Goal: Transaction & Acquisition: Purchase product/service

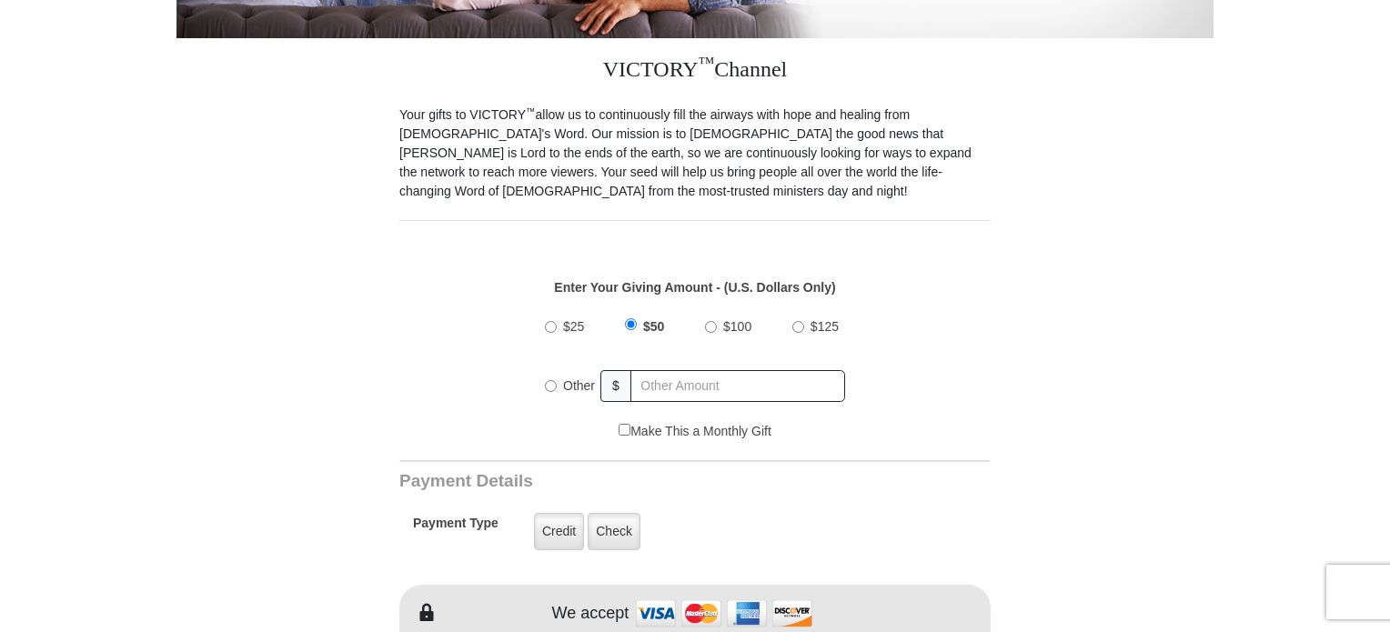
scroll to position [458, 0]
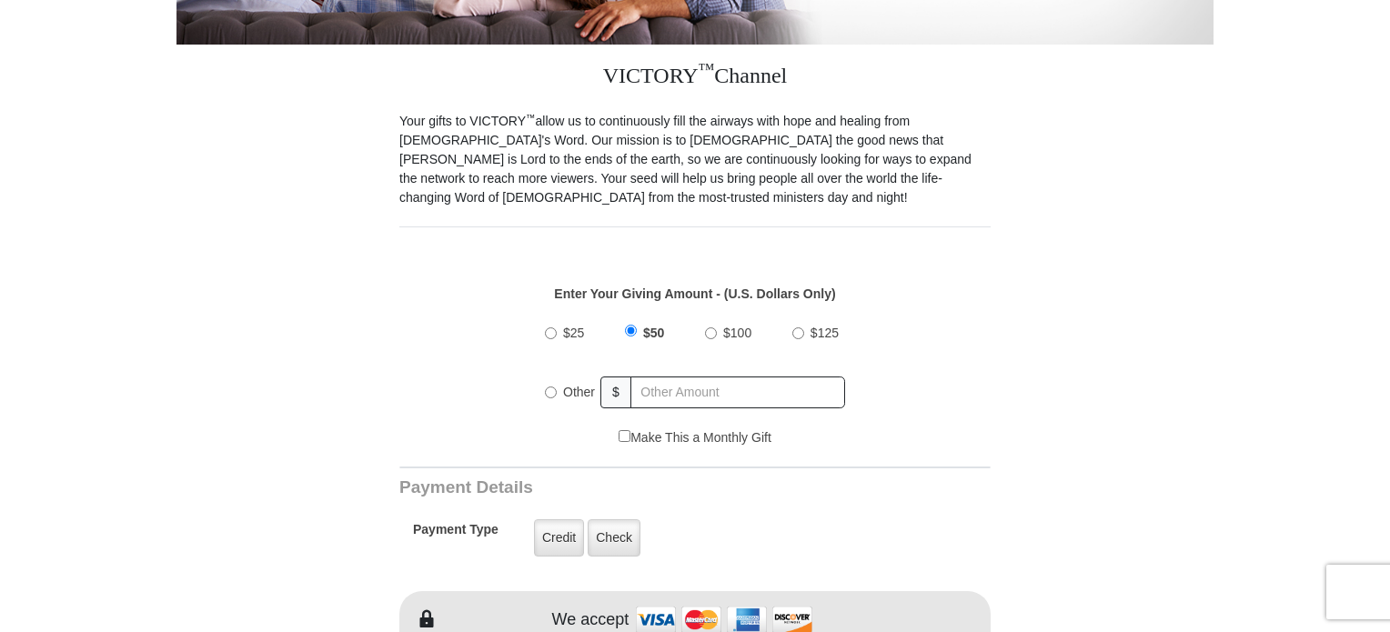
click at [549, 327] on input "$25" at bounding box center [551, 333] width 12 height 12
radio input "true"
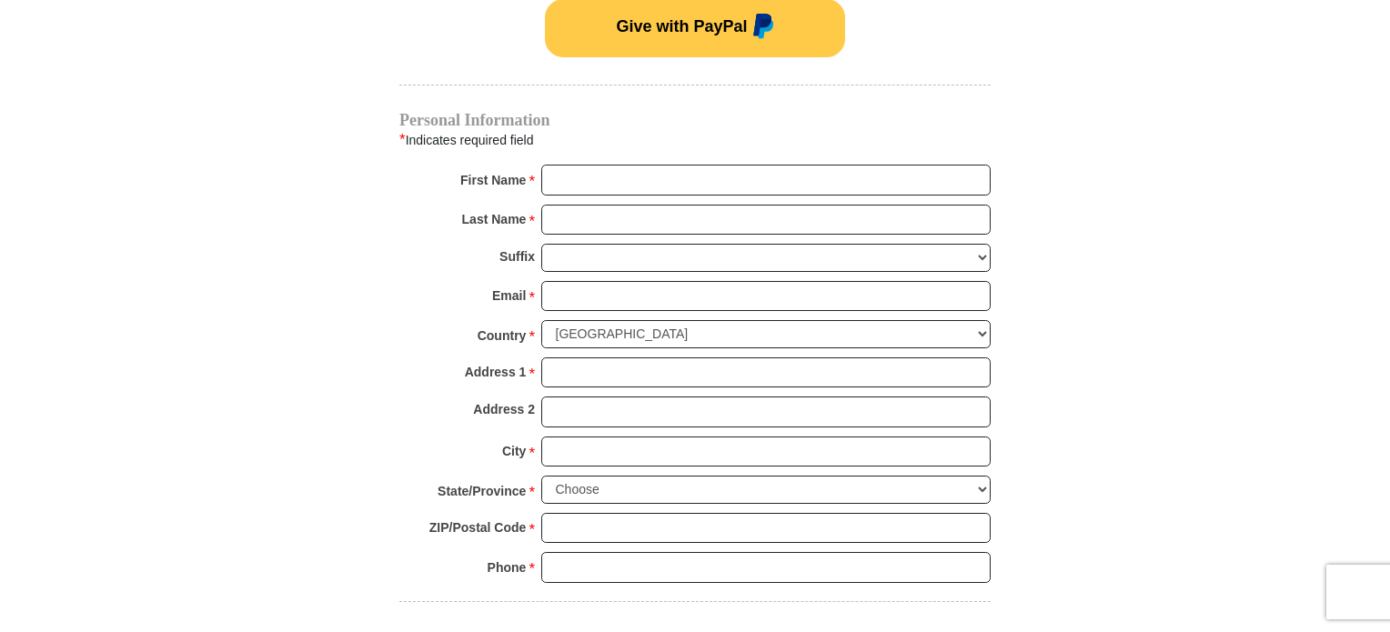
scroll to position [1317, 0]
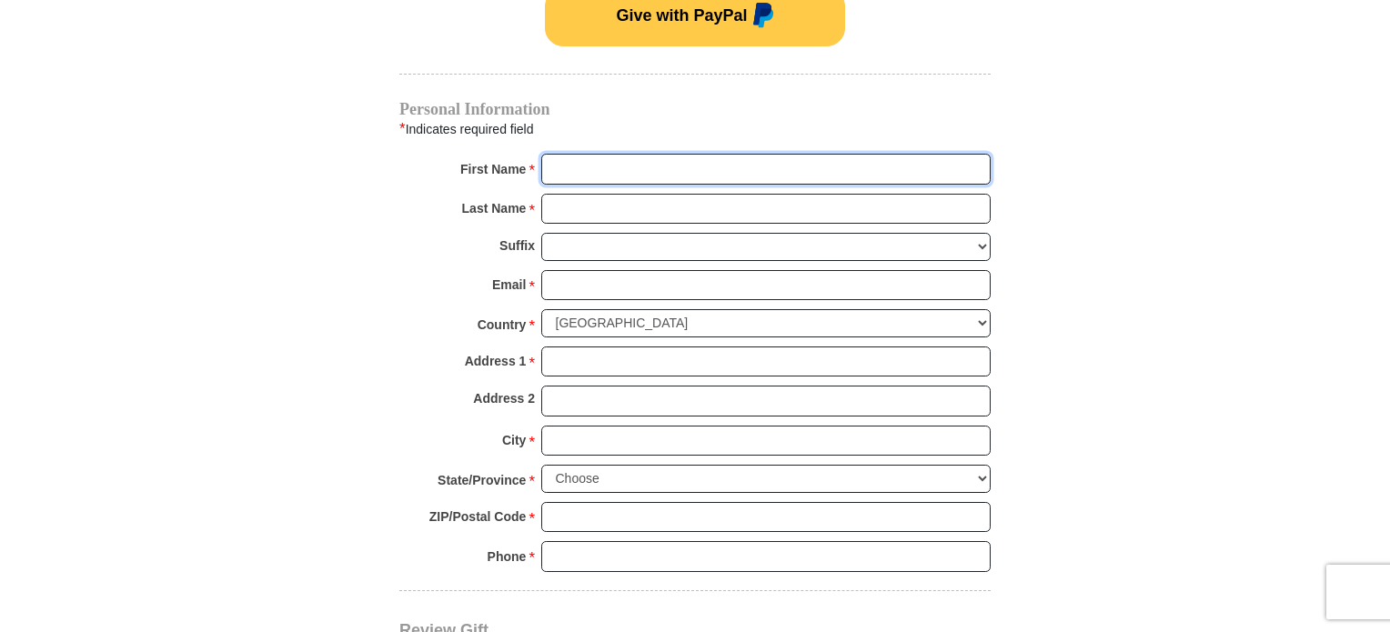
click at [572, 154] on input "First Name *" at bounding box center [765, 169] width 449 height 31
type input "alison"
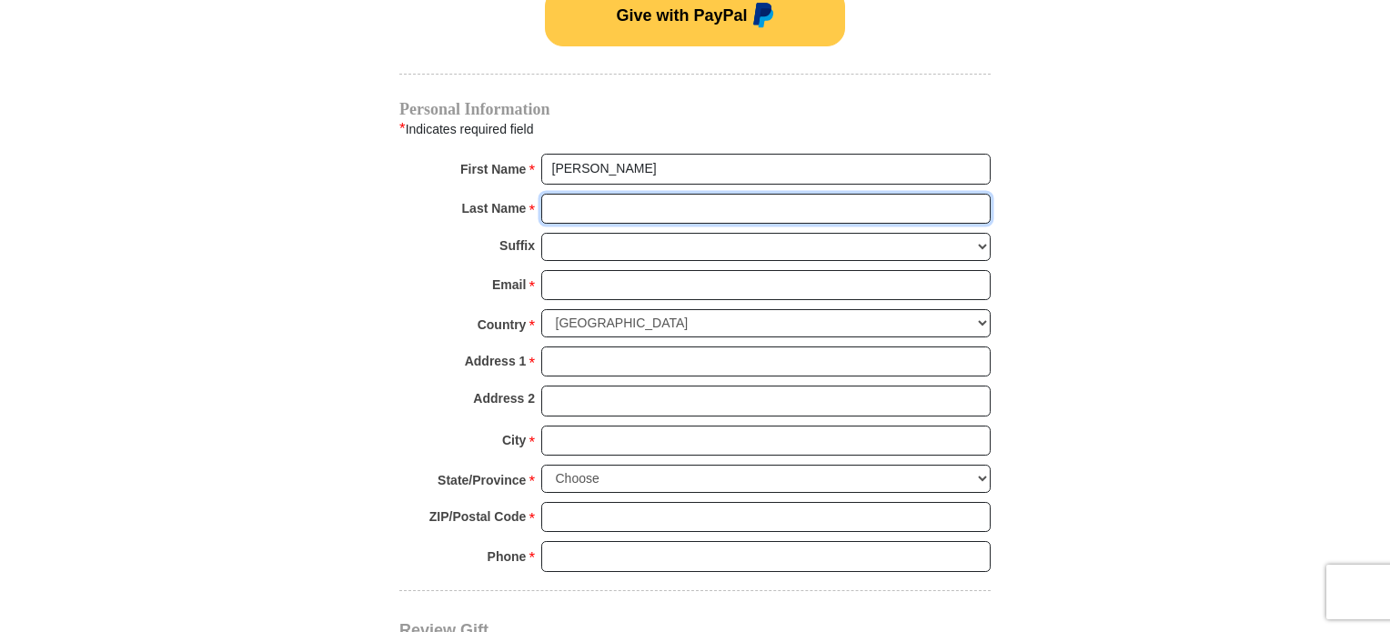
type input "vaught"
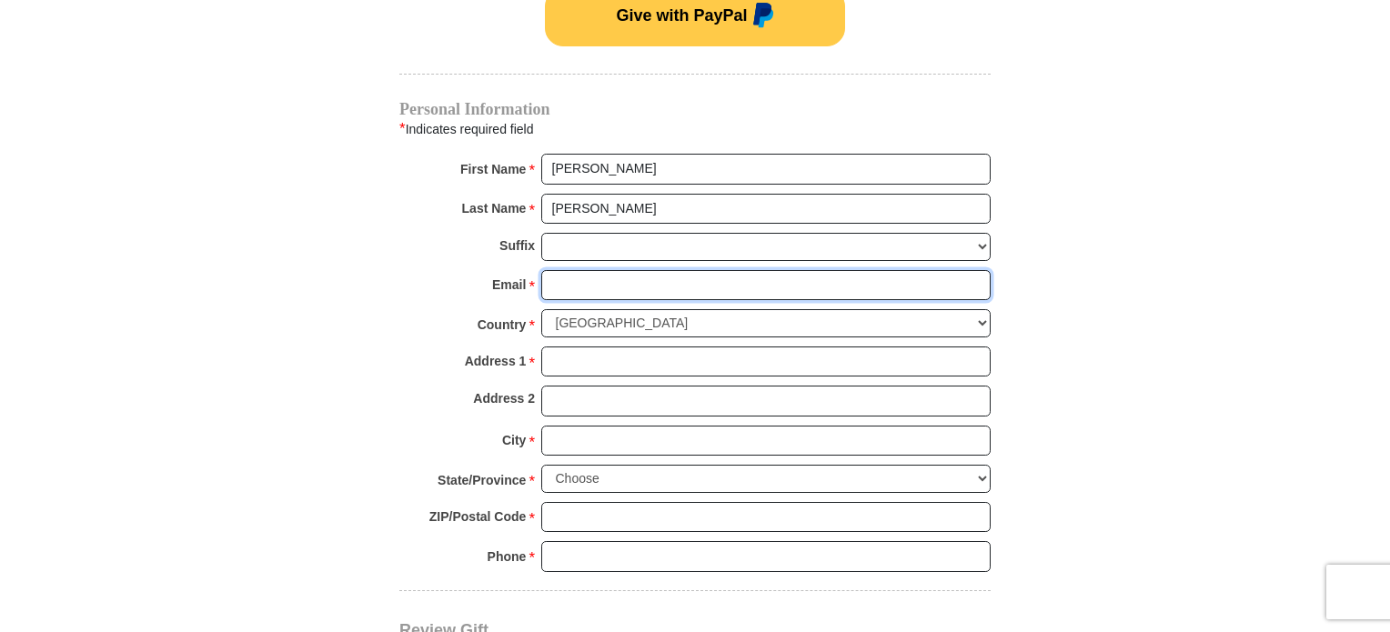
type input "justalison2260@aol.com"
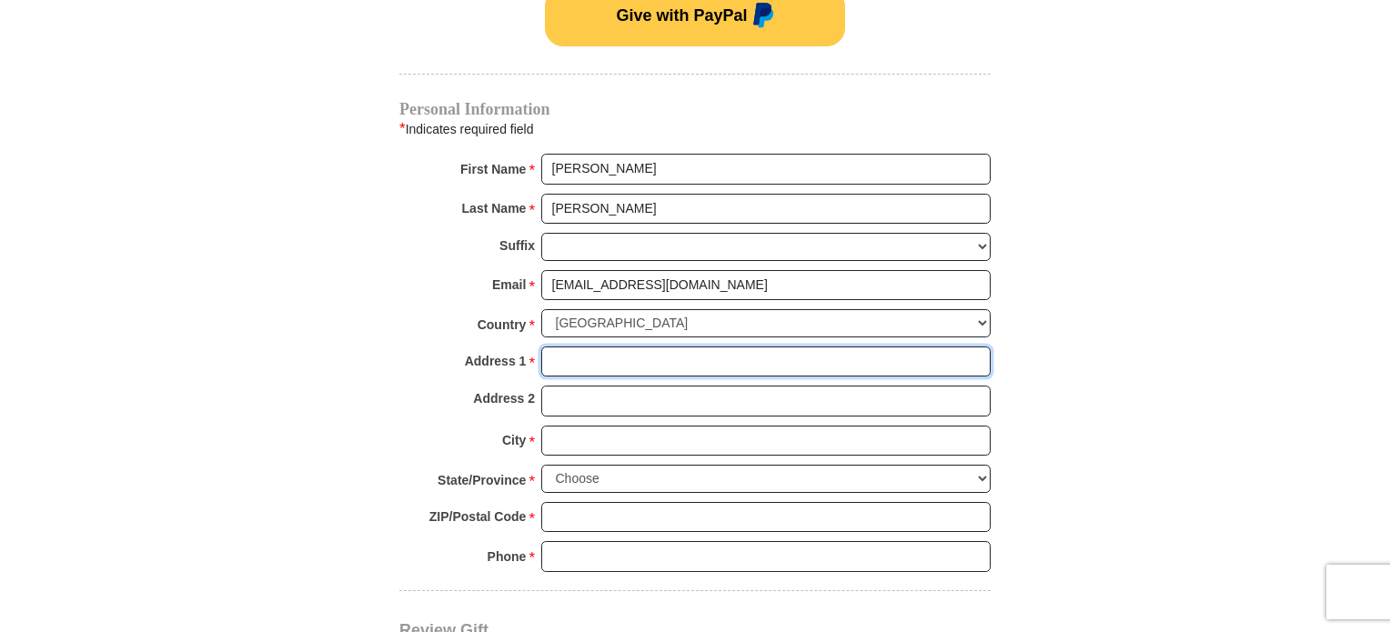
type input "636 skyview dr"
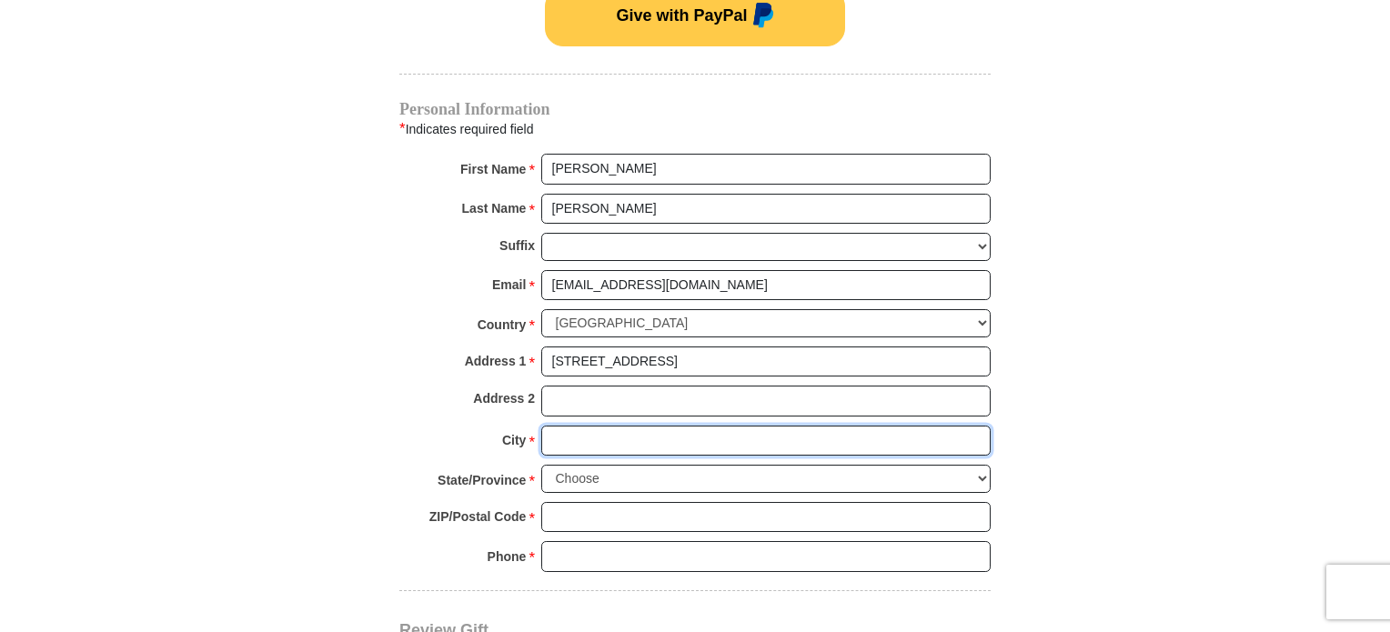
type input "Dayton"
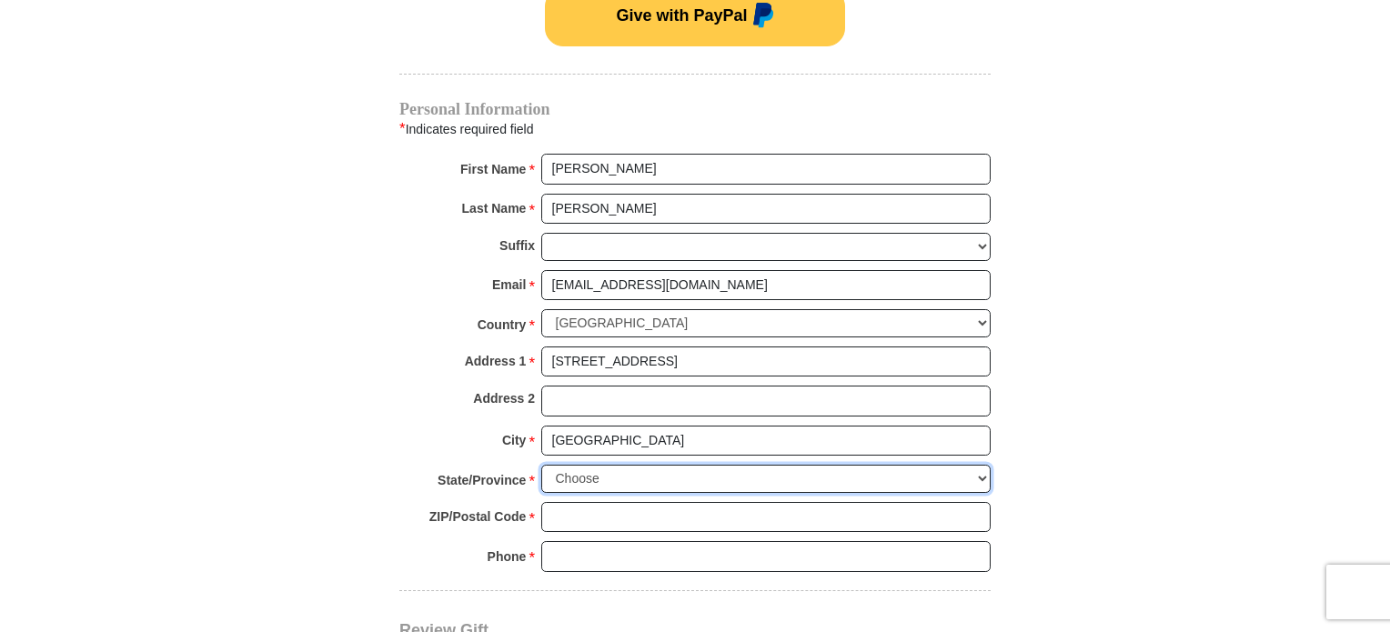
select select "OH"
type input "45449"
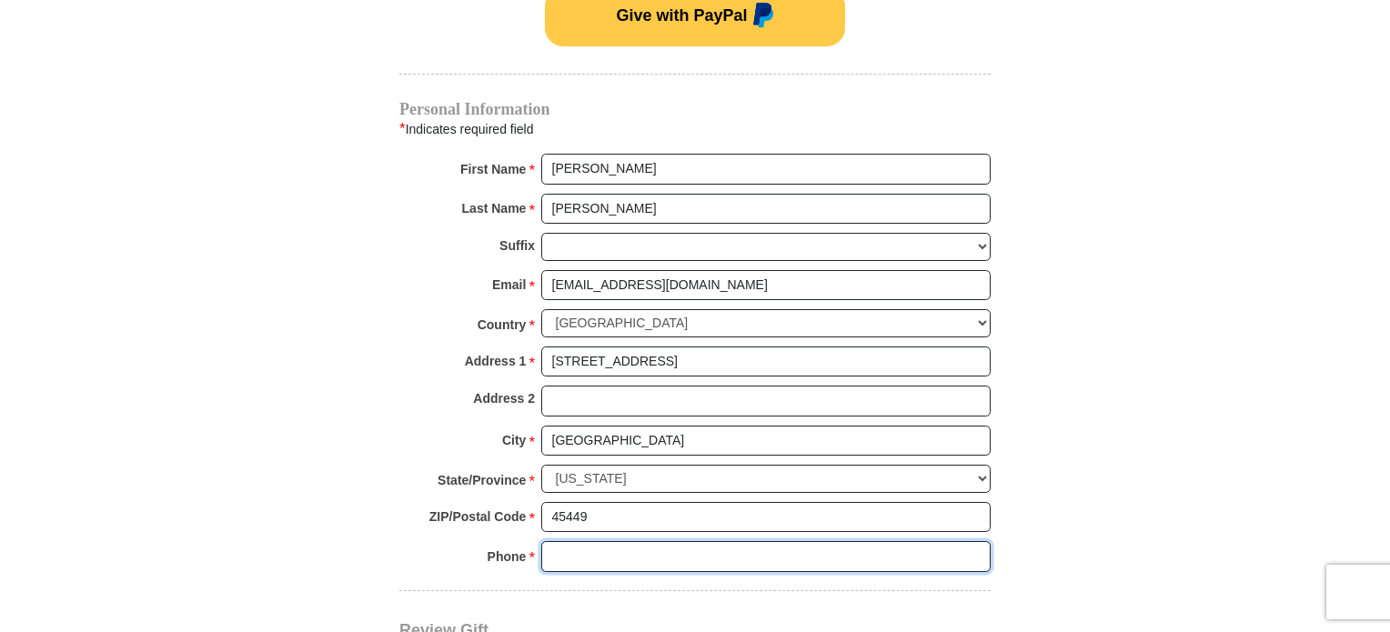
type input "9376092843"
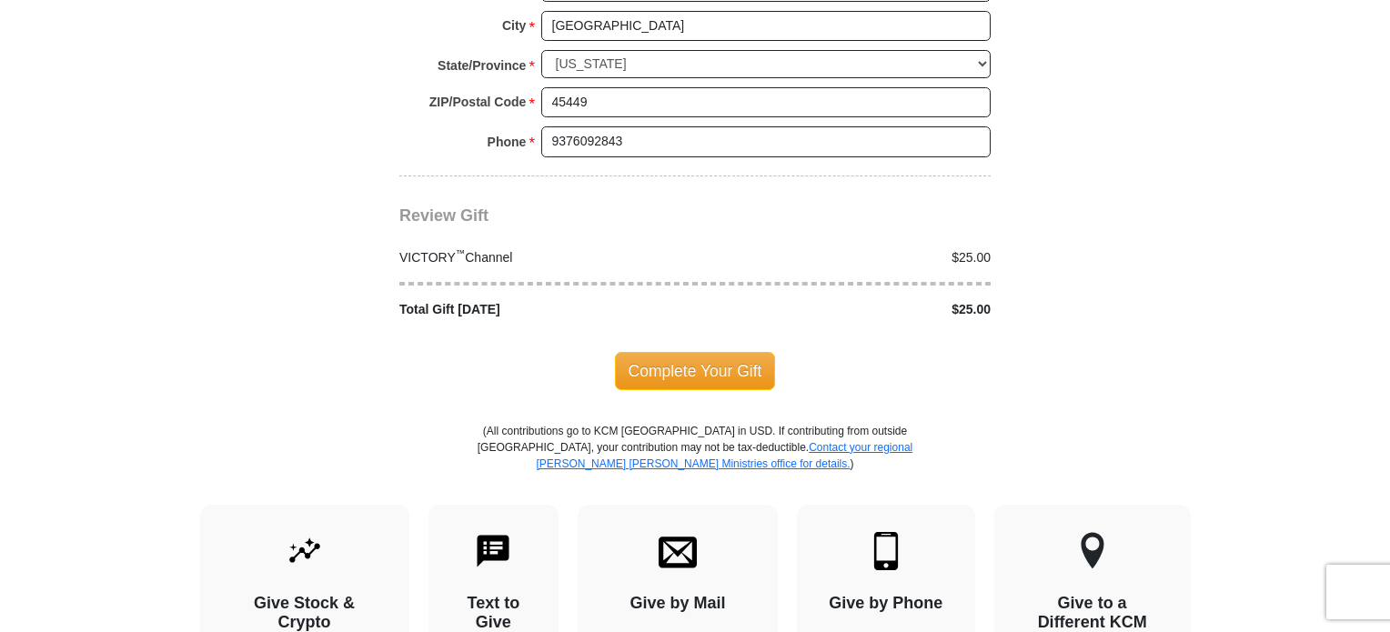
scroll to position [1735, 0]
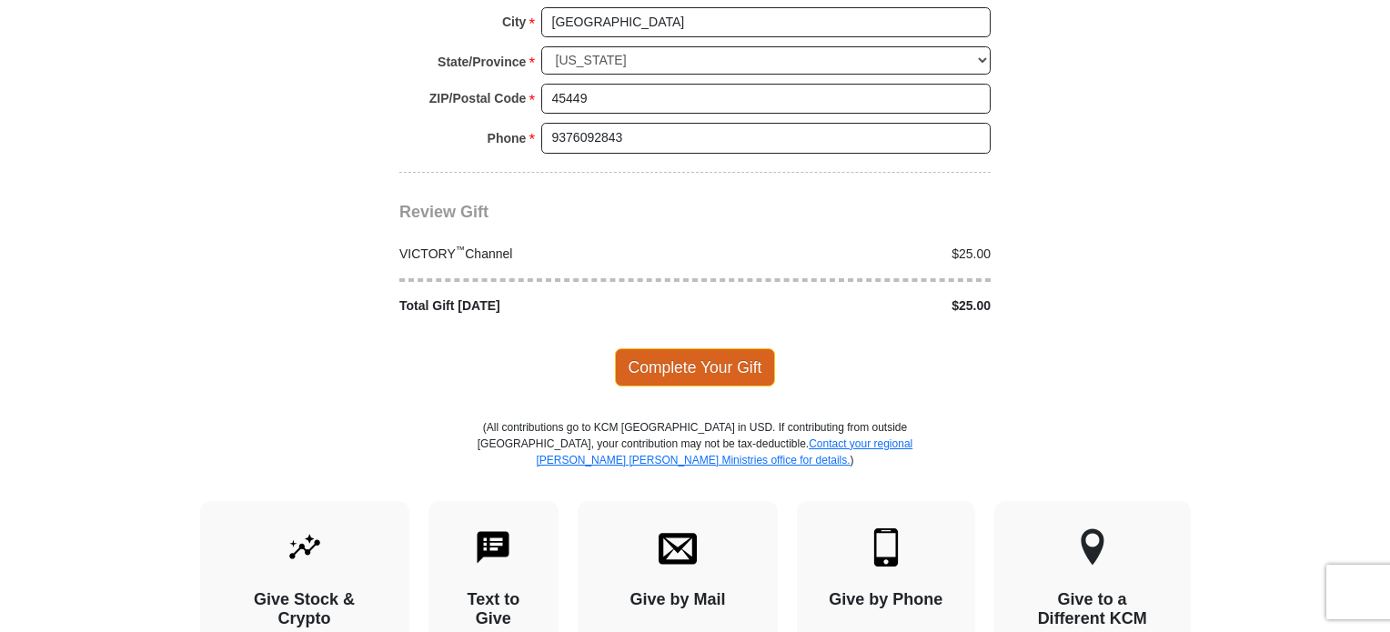
click at [683, 348] on span "Complete Your Gift" at bounding box center [695, 367] width 161 height 38
